Goal: Check status: Check status

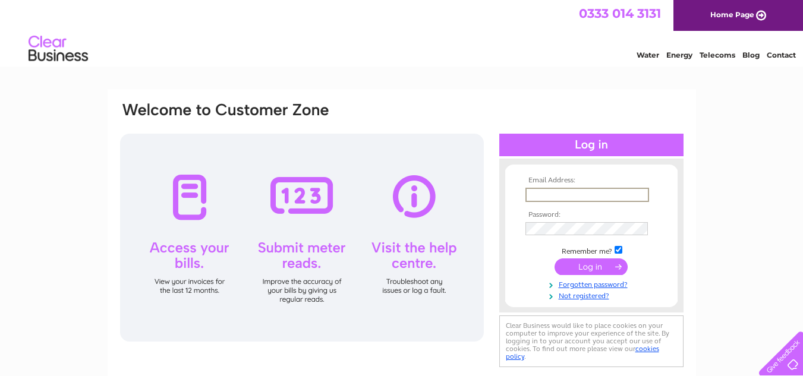
click at [593, 193] on input "text" at bounding box center [587, 195] width 124 height 14
click at [554, 258] on input "submit" at bounding box center [590, 266] width 73 height 17
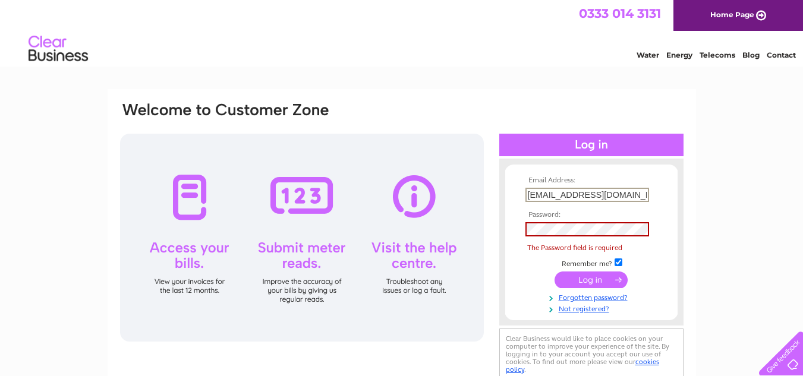
type input "orders@dauntbooks.co.uk"
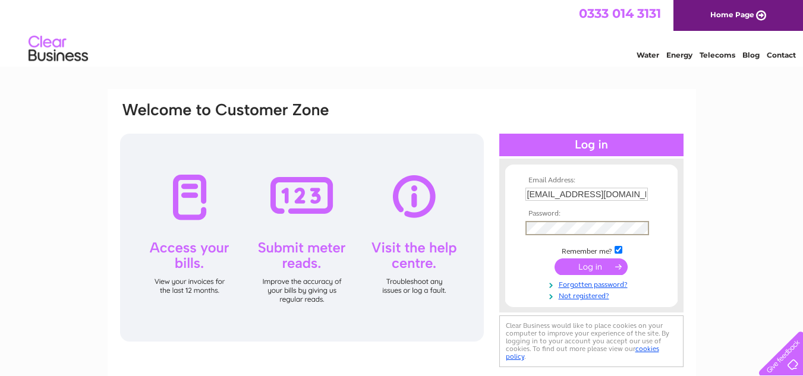
click at [554, 258] on input "submit" at bounding box center [590, 266] width 73 height 17
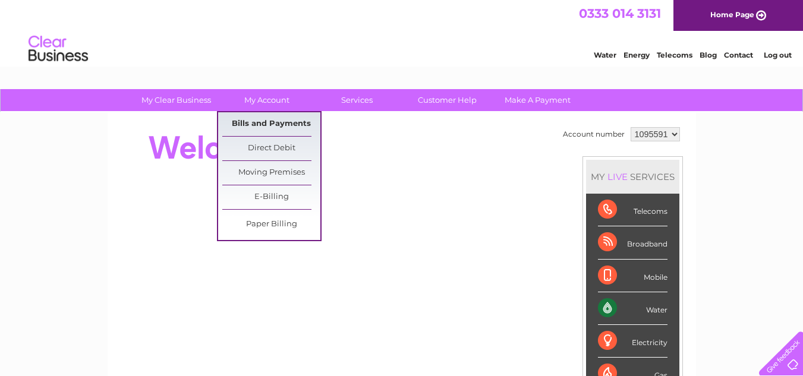
click at [259, 120] on link "Bills and Payments" at bounding box center [271, 124] width 98 height 24
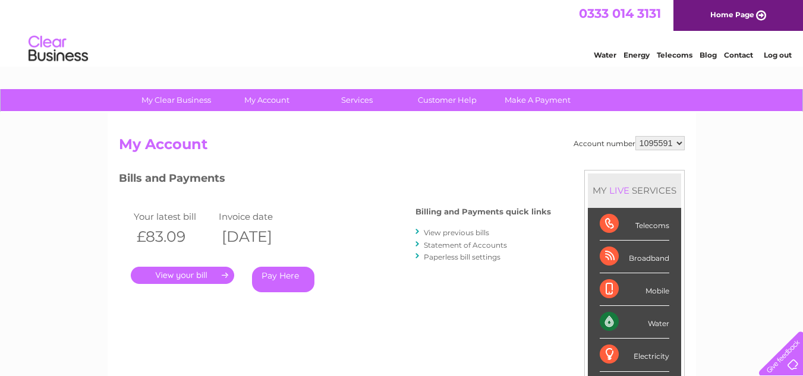
click at [182, 276] on link "." at bounding box center [182, 275] width 103 height 17
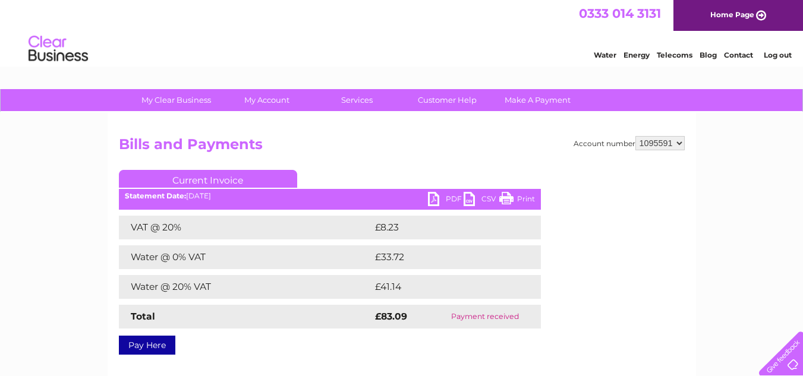
click at [432, 197] on link "PDF" at bounding box center [446, 200] width 36 height 17
